Goal: Entertainment & Leisure: Browse casually

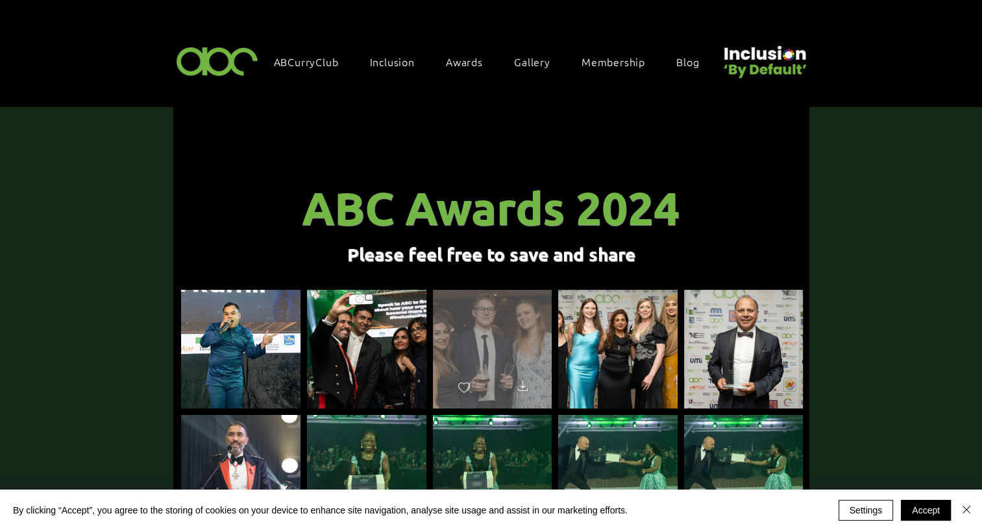
click at [465, 332] on div "main content" at bounding box center [492, 343] width 119 height 107
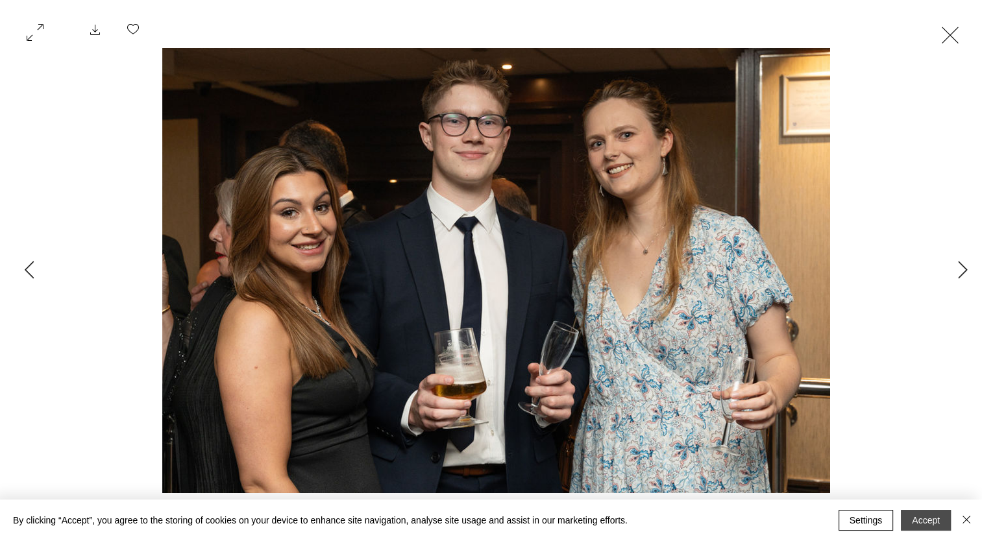
click at [915, 524] on button "Accept" at bounding box center [926, 520] width 50 height 21
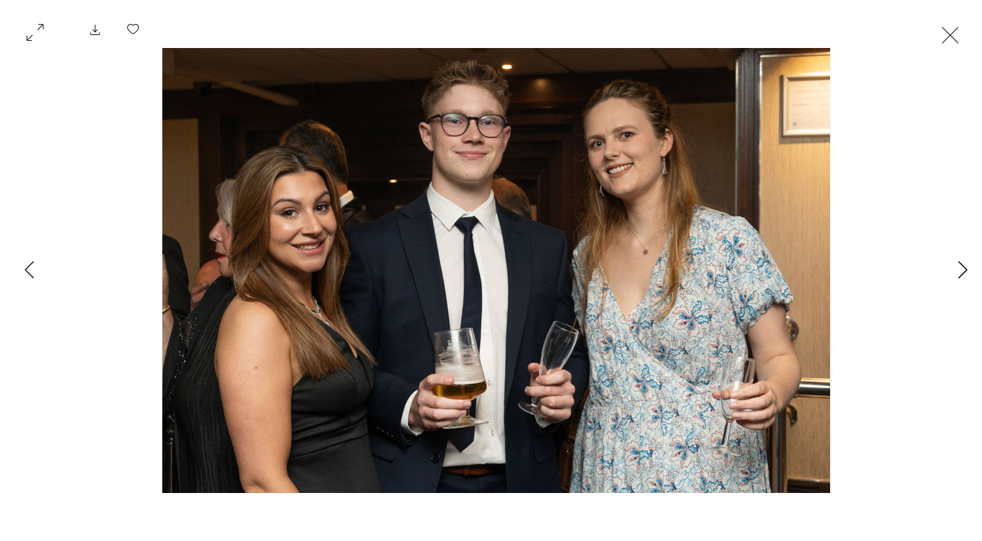
click at [955, 281] on button "Next Item" at bounding box center [962, 270] width 32 height 32
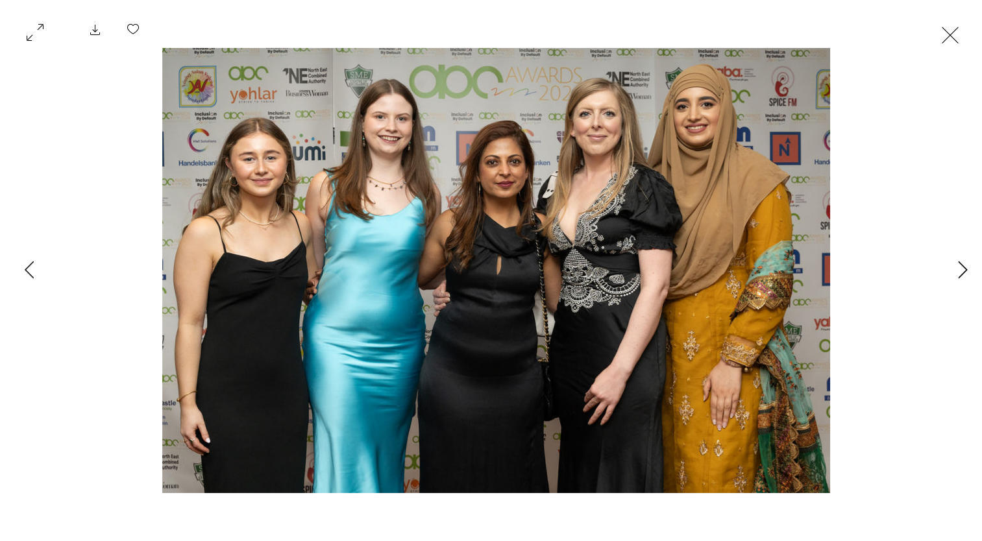
click at [955, 281] on button "Next Item" at bounding box center [962, 270] width 32 height 32
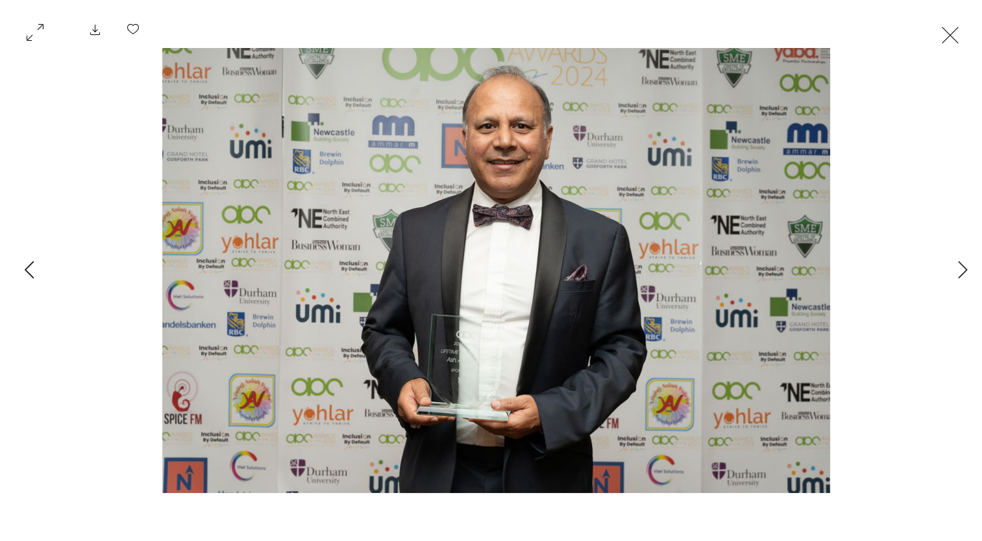
click at [43, 276] on button "Previous Item" at bounding box center [29, 270] width 32 height 32
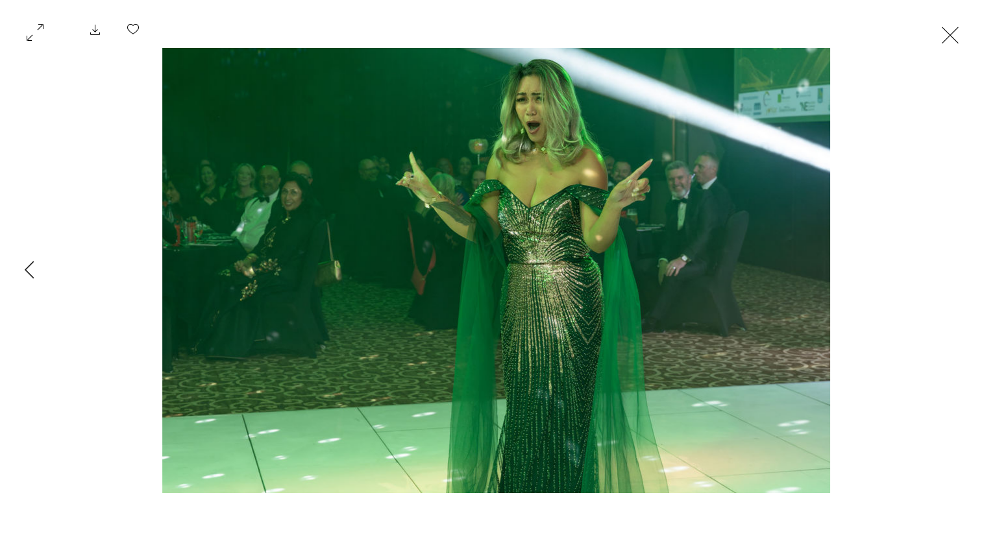
click at [958, 32] on button "Exit expand mode" at bounding box center [950, 33] width 25 height 29
